Goal: Navigation & Orientation: Find specific page/section

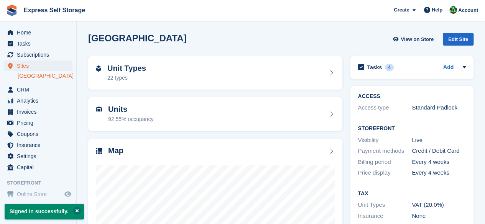
click at [74, 210] on button at bounding box center [77, 211] width 8 height 8
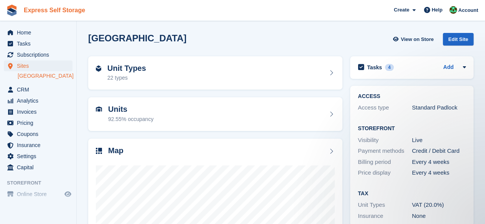
click at [55, 8] on link "Express Self Storage" at bounding box center [54, 10] width 67 height 13
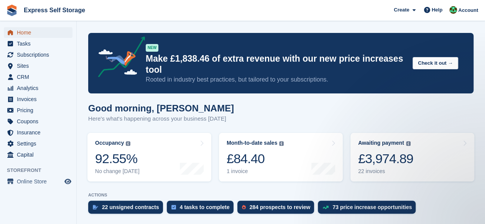
click at [37, 35] on span "Home" at bounding box center [40, 32] width 46 height 11
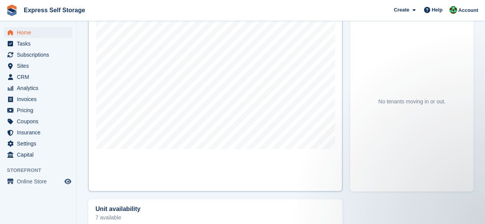
scroll to position [464, 0]
